Goal: Browse casually: Explore the website without a specific task or goal

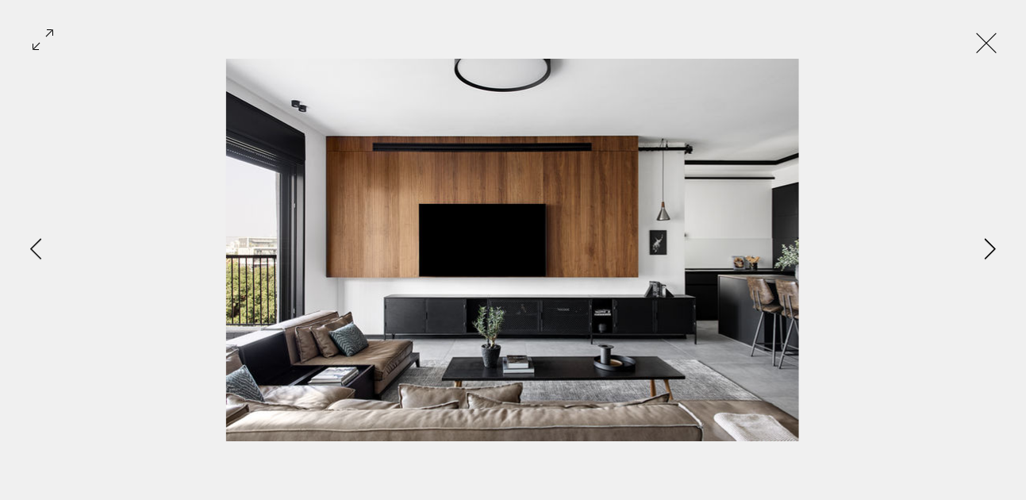
click at [991, 247] on icon "Next Item" at bounding box center [991, 248] width 12 height 21
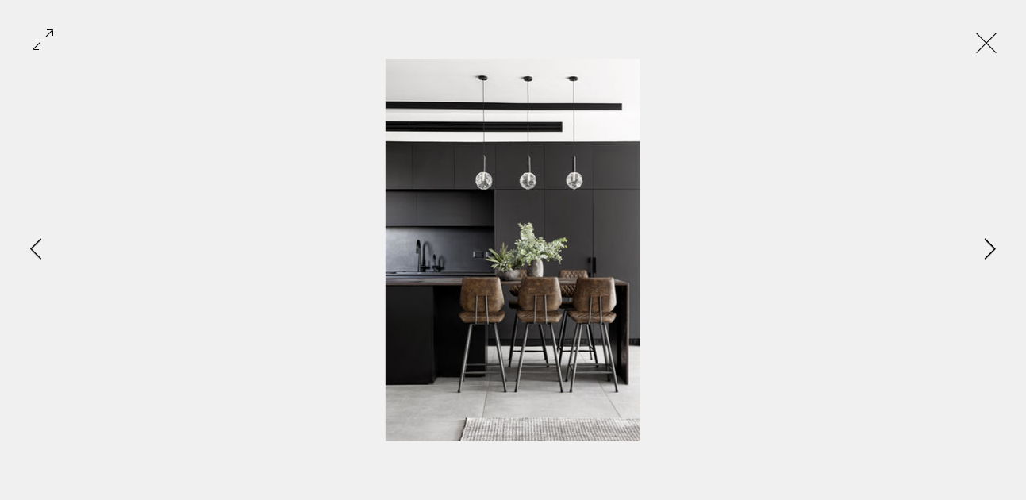
click at [991, 247] on icon "Next Item" at bounding box center [991, 248] width 12 height 21
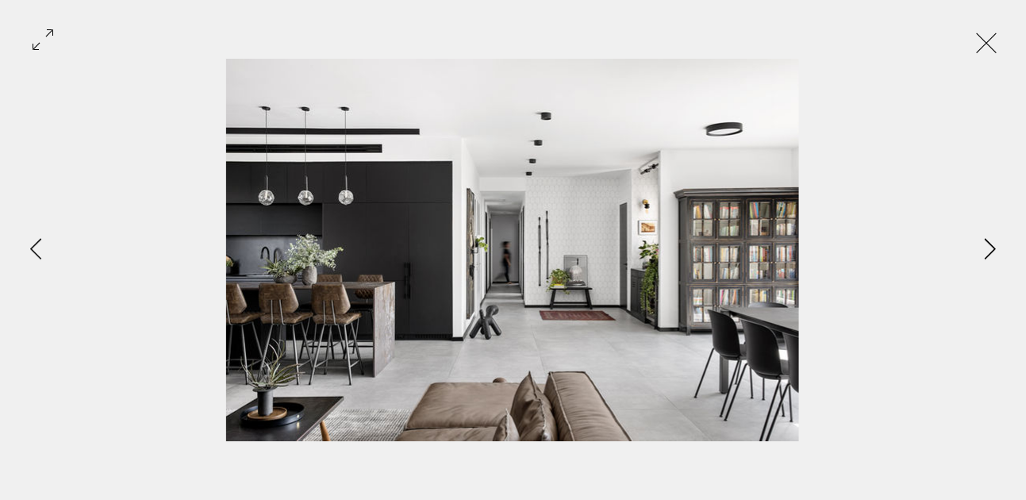
click at [991, 247] on icon "Next Item" at bounding box center [991, 248] width 12 height 21
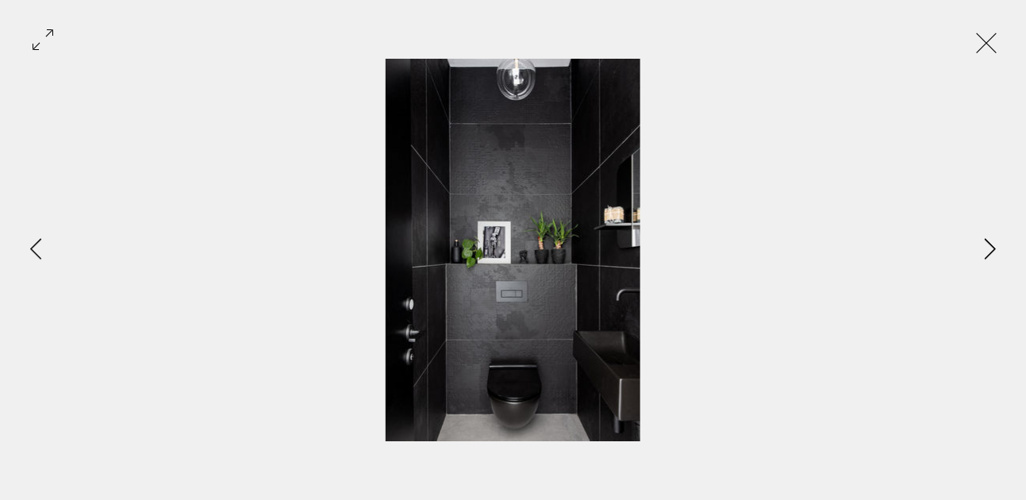
click at [991, 247] on icon "Next Item" at bounding box center [991, 248] width 12 height 21
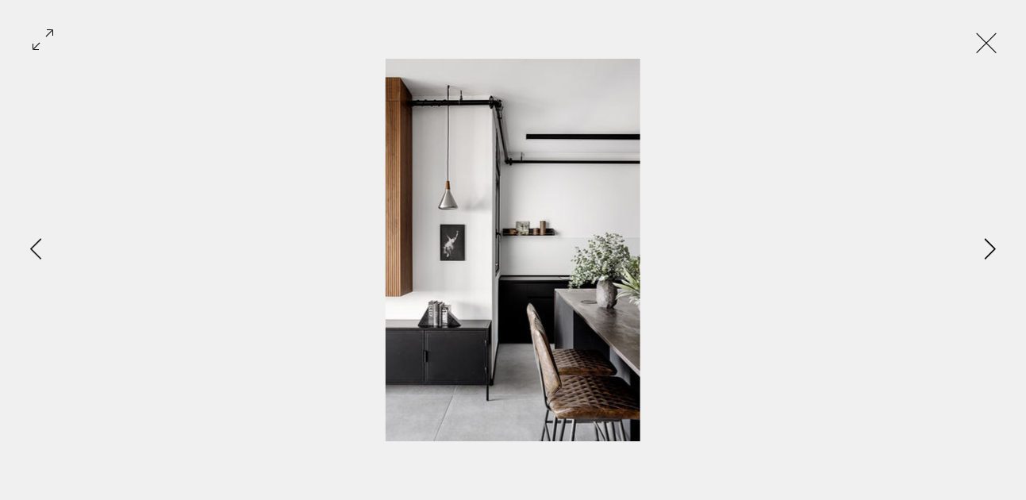
click at [991, 247] on icon "Next Item" at bounding box center [991, 248] width 12 height 21
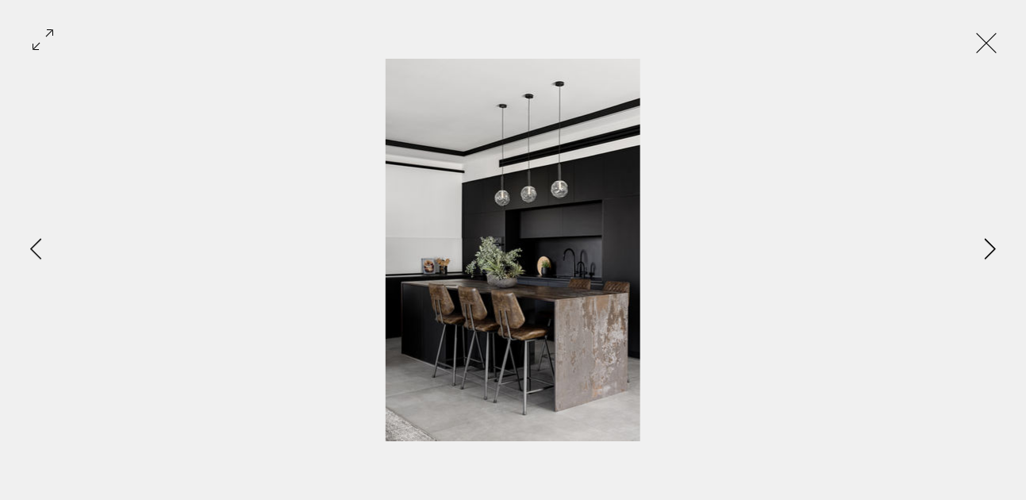
click at [991, 247] on icon "Next Item" at bounding box center [991, 248] width 12 height 21
